Goal: Find specific page/section: Find specific page/section

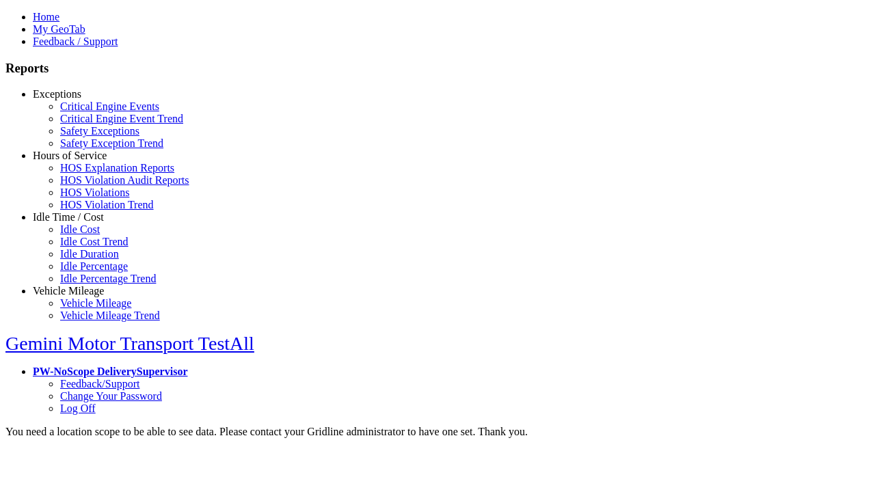
click at [79, 161] on link "Hours of Service" at bounding box center [70, 156] width 74 height 12
click at [89, 198] on link "HOS Violations" at bounding box center [94, 193] width 69 height 12
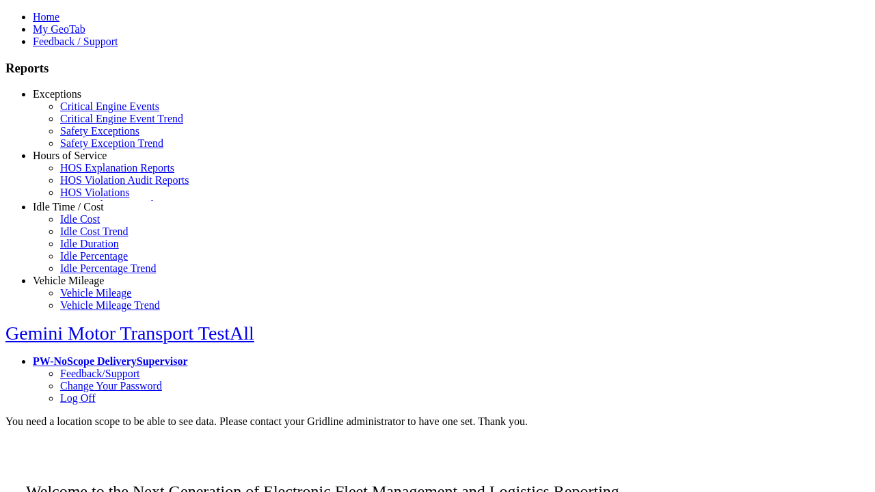
scroll to position [13, 0]
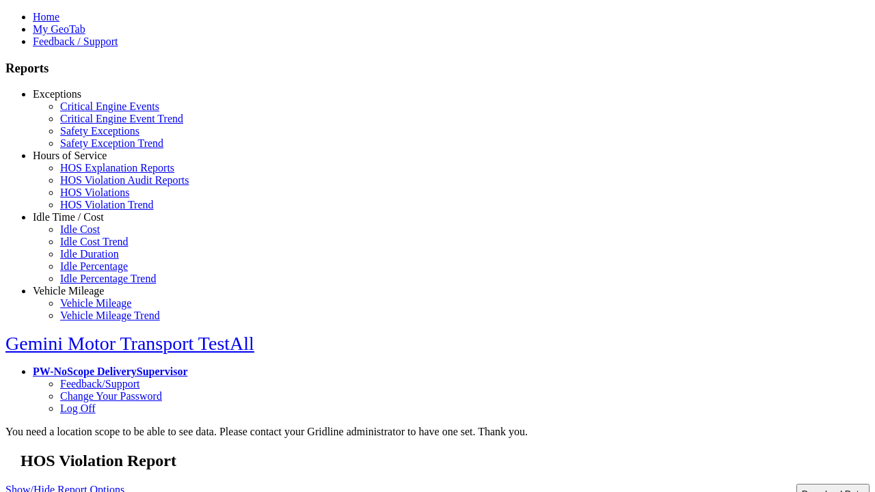
type input "**********"
